Goal: Understand process/instructions

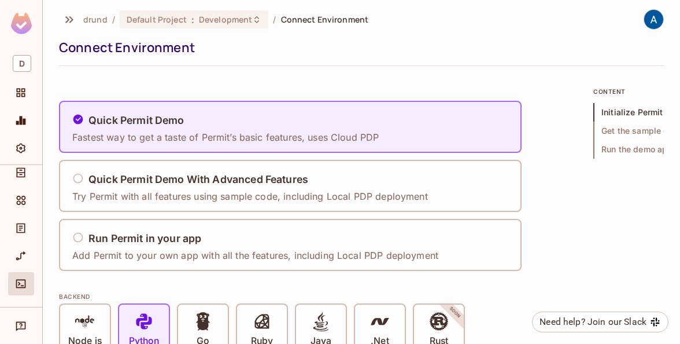
scroll to position [6, 0]
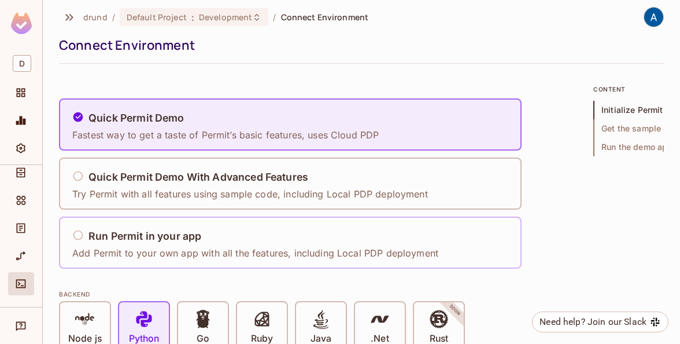
click at [127, 237] on h5 "Run Permit in your app" at bounding box center [145, 236] width 113 height 12
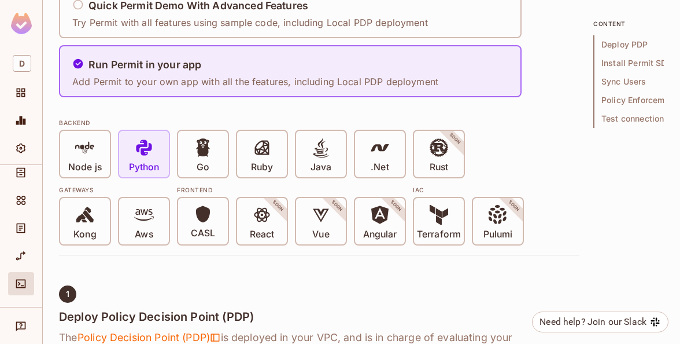
scroll to position [180, 0]
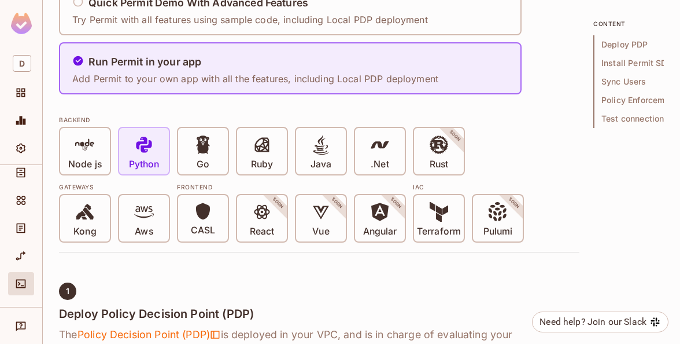
click at [152, 133] on div "Python" at bounding box center [144, 151] width 50 height 46
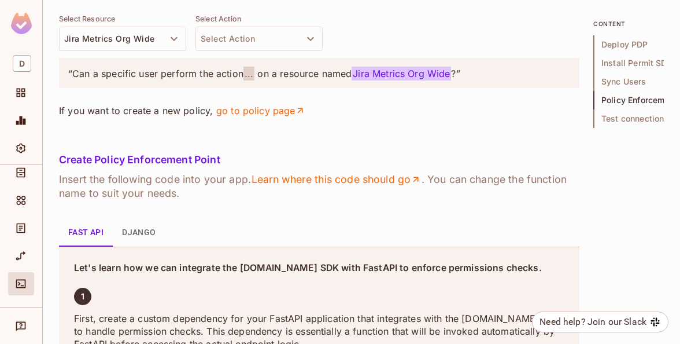
scroll to position [1635, 0]
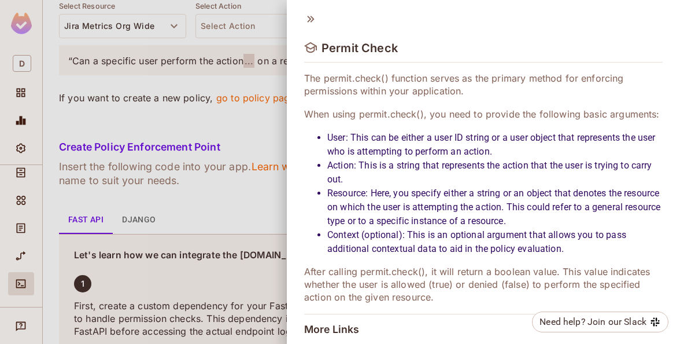
scroll to position [46, 0]
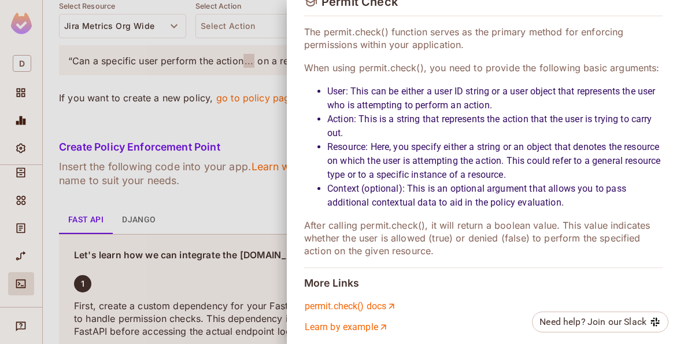
click at [128, 147] on div at bounding box center [340, 172] width 680 height 344
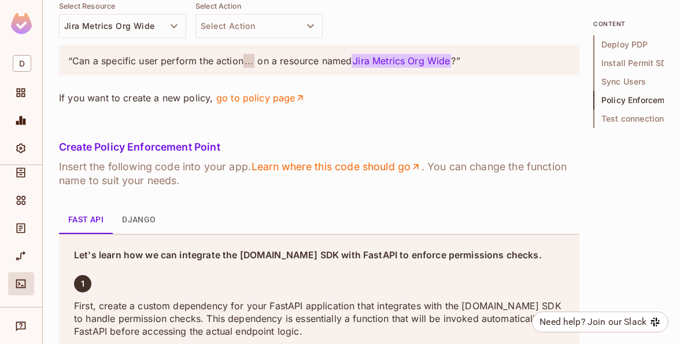
scroll to position [1706, 0]
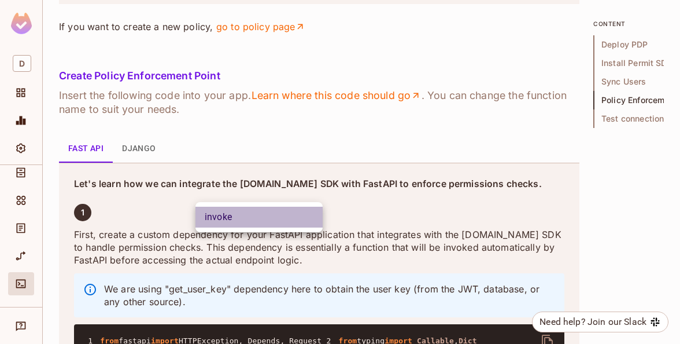
click at [230, 210] on li "invoke" at bounding box center [259, 217] width 127 height 21
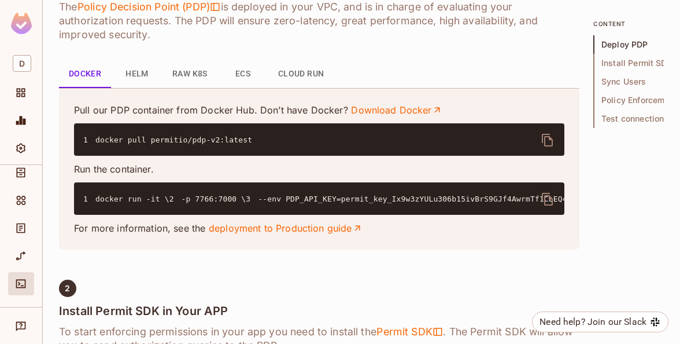
scroll to position [508, 0]
